Goal: Task Accomplishment & Management: Use online tool/utility

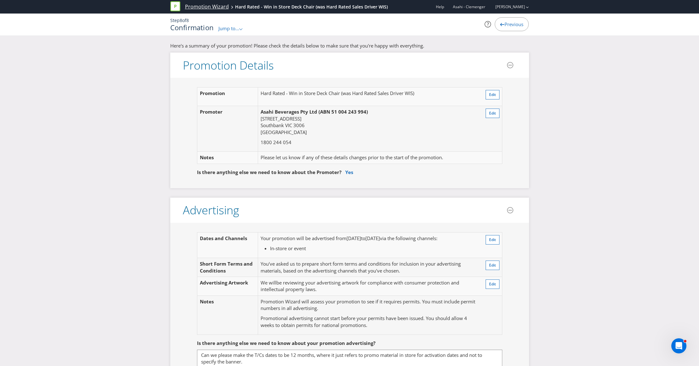
click at [203, 4] on link "Promotion Wizard" at bounding box center [207, 6] width 44 height 7
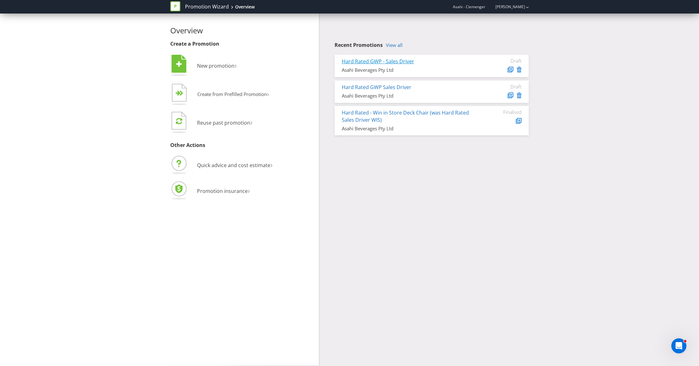
click at [400, 59] on link "Hard Rated GWP - Sales Driver" at bounding box center [378, 61] width 72 height 7
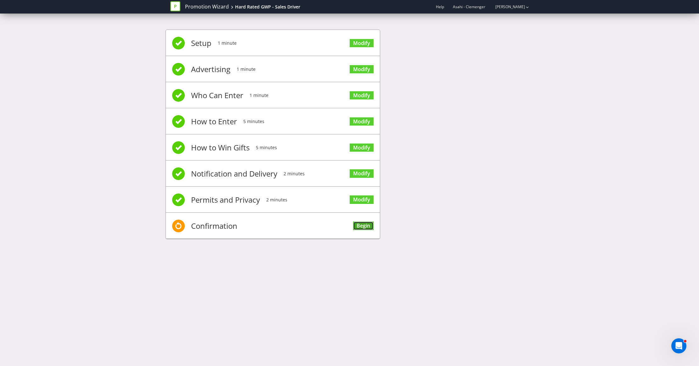
click at [365, 223] on link "Begin" at bounding box center [363, 226] width 20 height 8
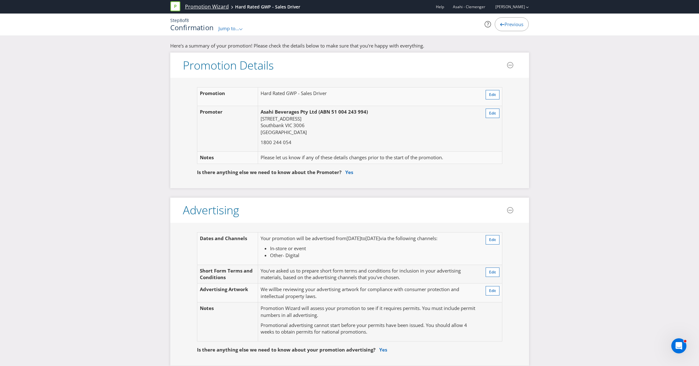
click at [207, 8] on link "Promotion Wizard" at bounding box center [207, 6] width 44 height 7
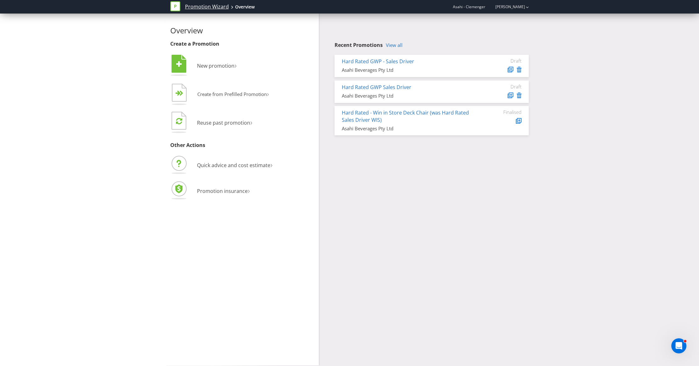
click at [190, 4] on link "Promotion Wizard" at bounding box center [207, 6] width 44 height 7
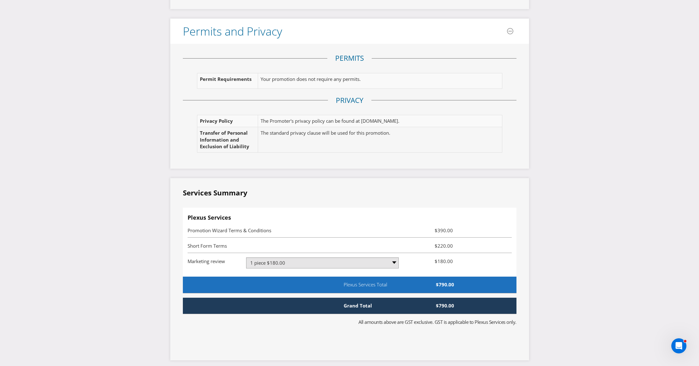
scroll to position [1006, 0]
